Goal: Task Accomplishment & Management: Use online tool/utility

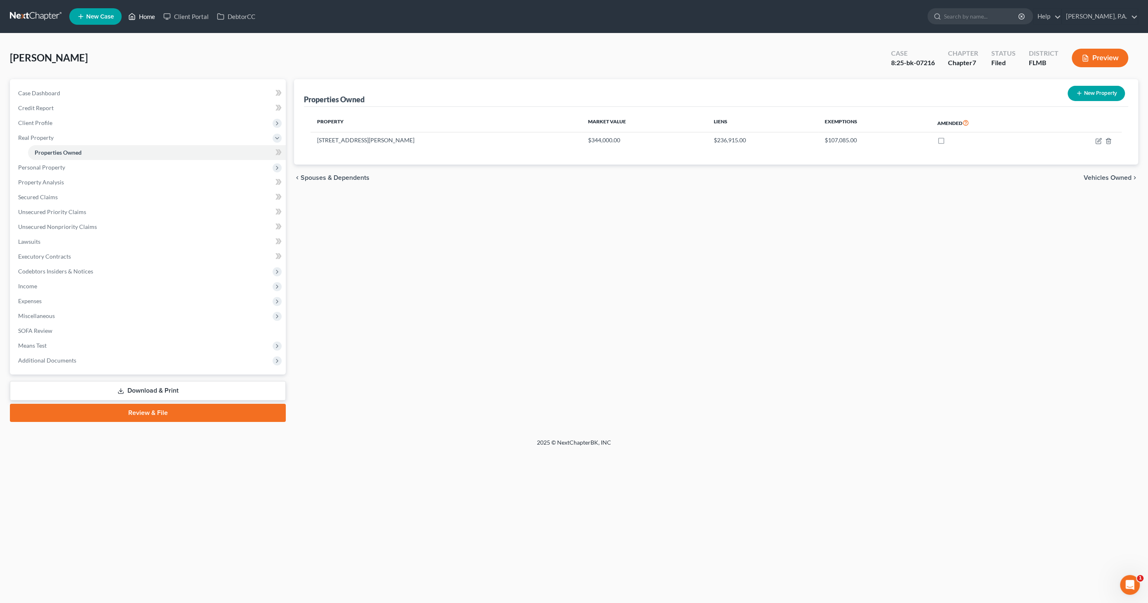
click at [144, 20] on link "Home" at bounding box center [141, 16] width 35 height 15
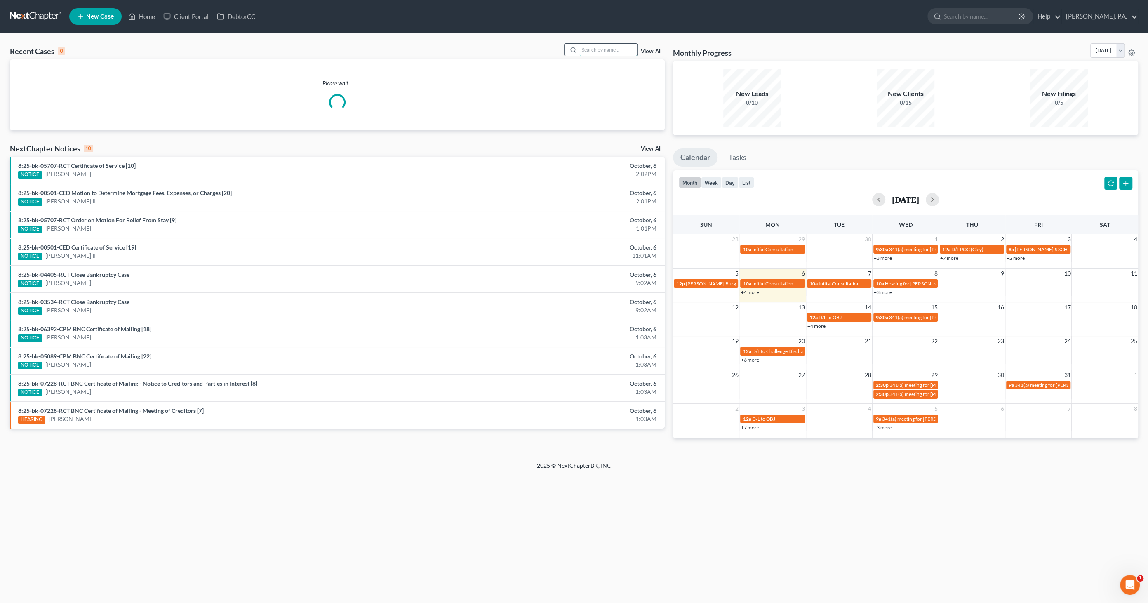
click at [608, 47] on input "search" at bounding box center [608, 50] width 58 height 12
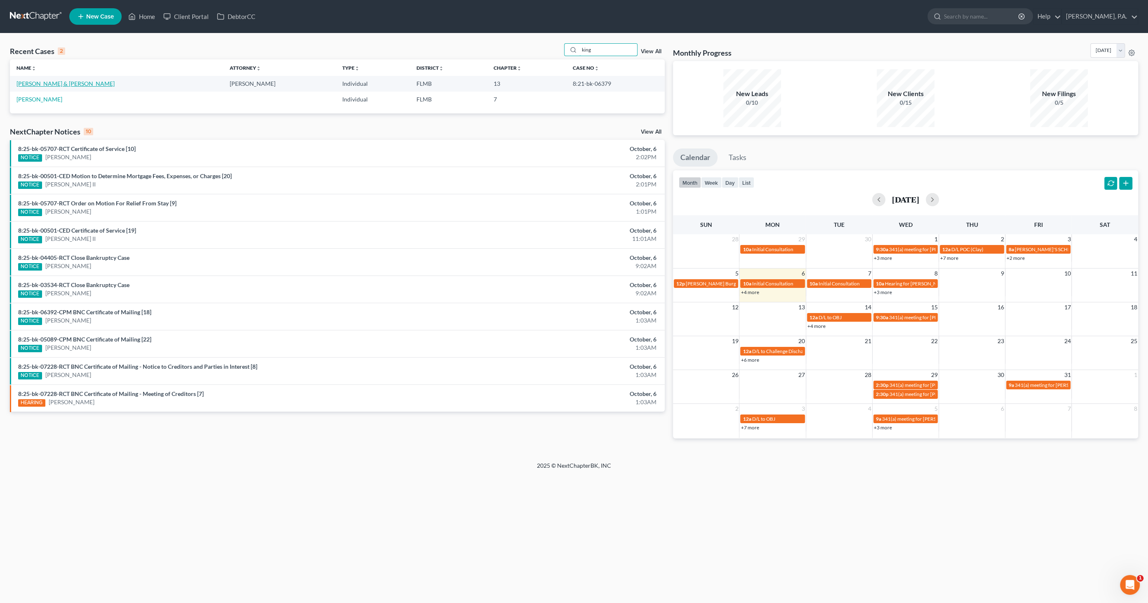
type input "king"
click at [87, 82] on link "[PERSON_NAME] & [PERSON_NAME]" at bounding box center [65, 83] width 98 height 7
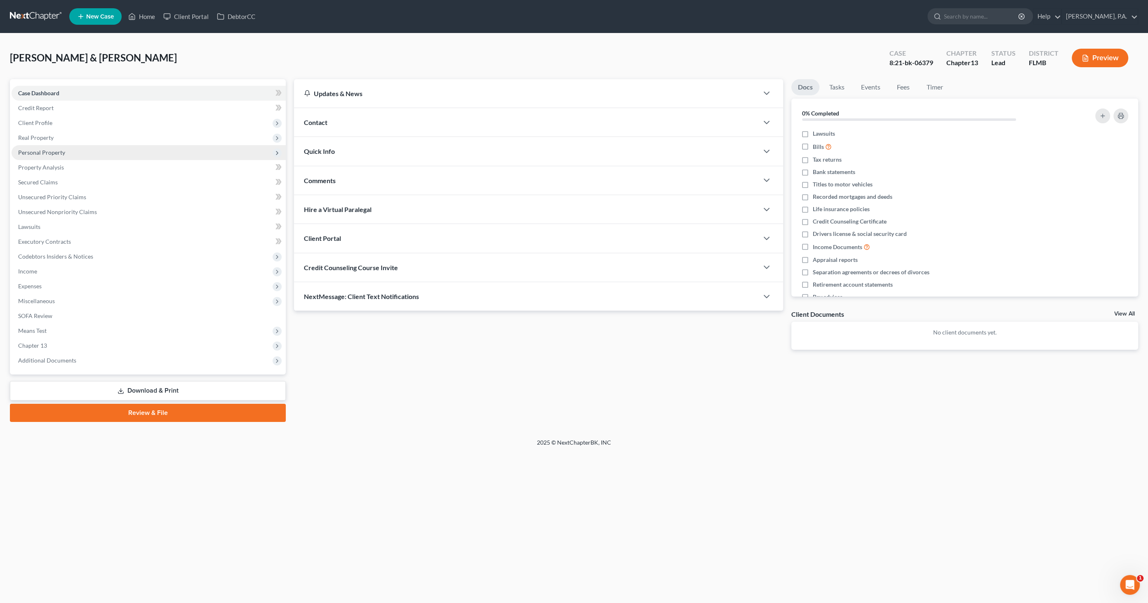
click at [50, 153] on span "Personal Property" at bounding box center [41, 152] width 47 height 7
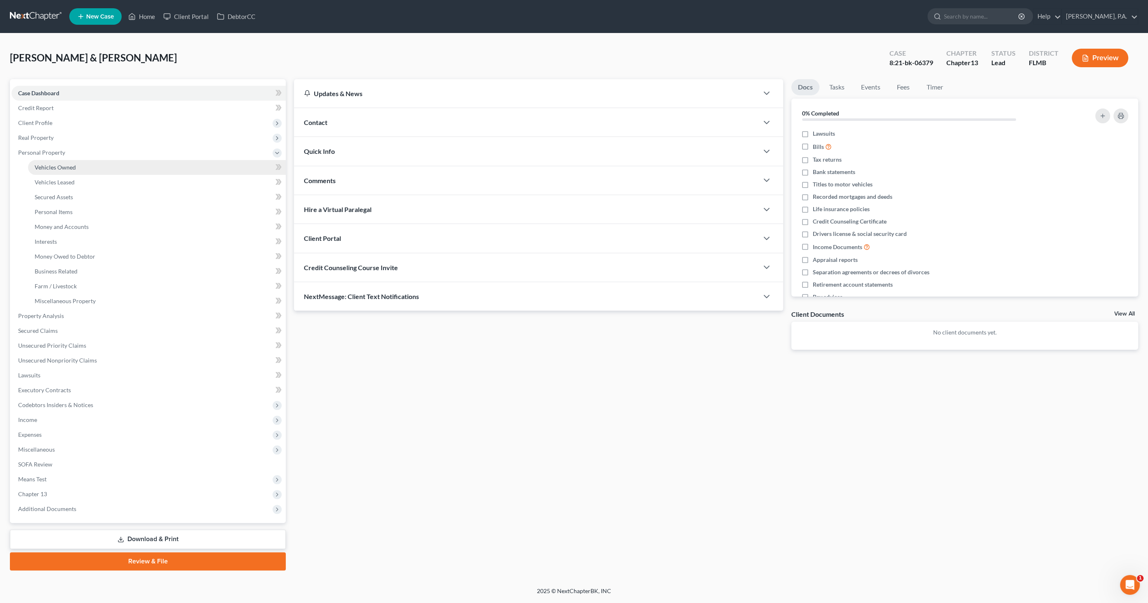
click at [52, 166] on span "Vehicles Owned" at bounding box center [55, 167] width 41 height 7
